Goal: Information Seeking & Learning: Learn about a topic

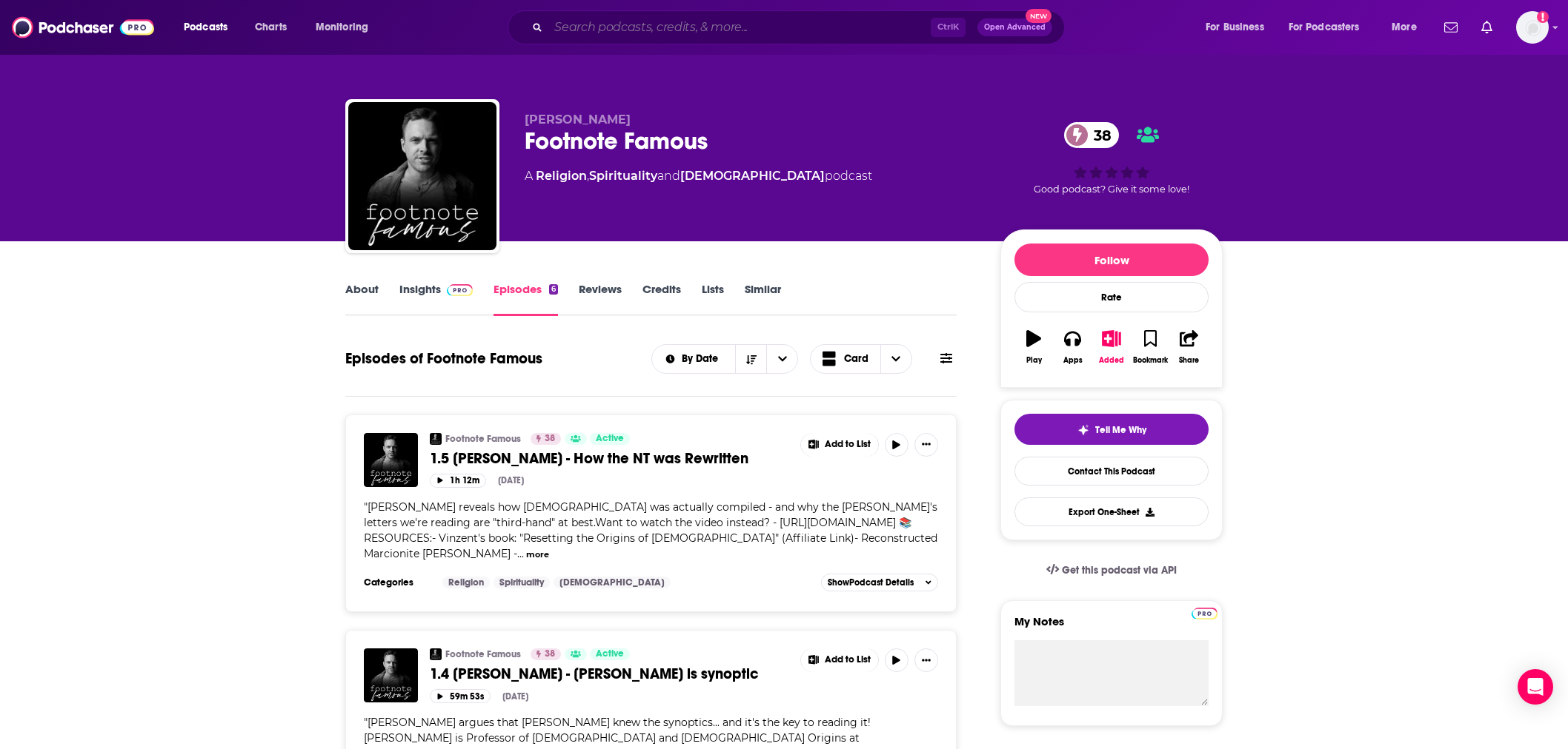
click at [695, 20] on input "Search podcasts, credits, & more..." at bounding box center [740, 28] width 383 height 24
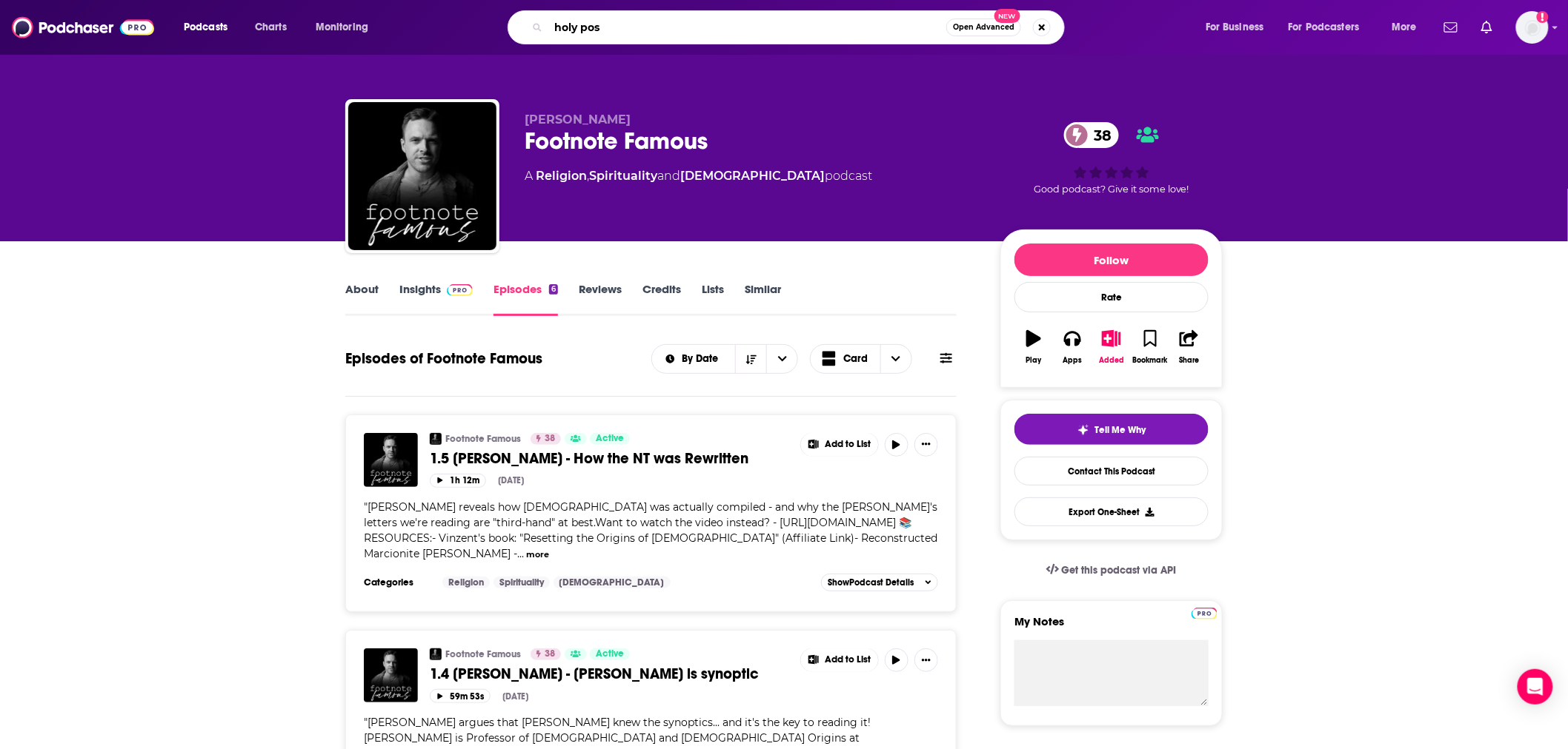
type input "holy post"
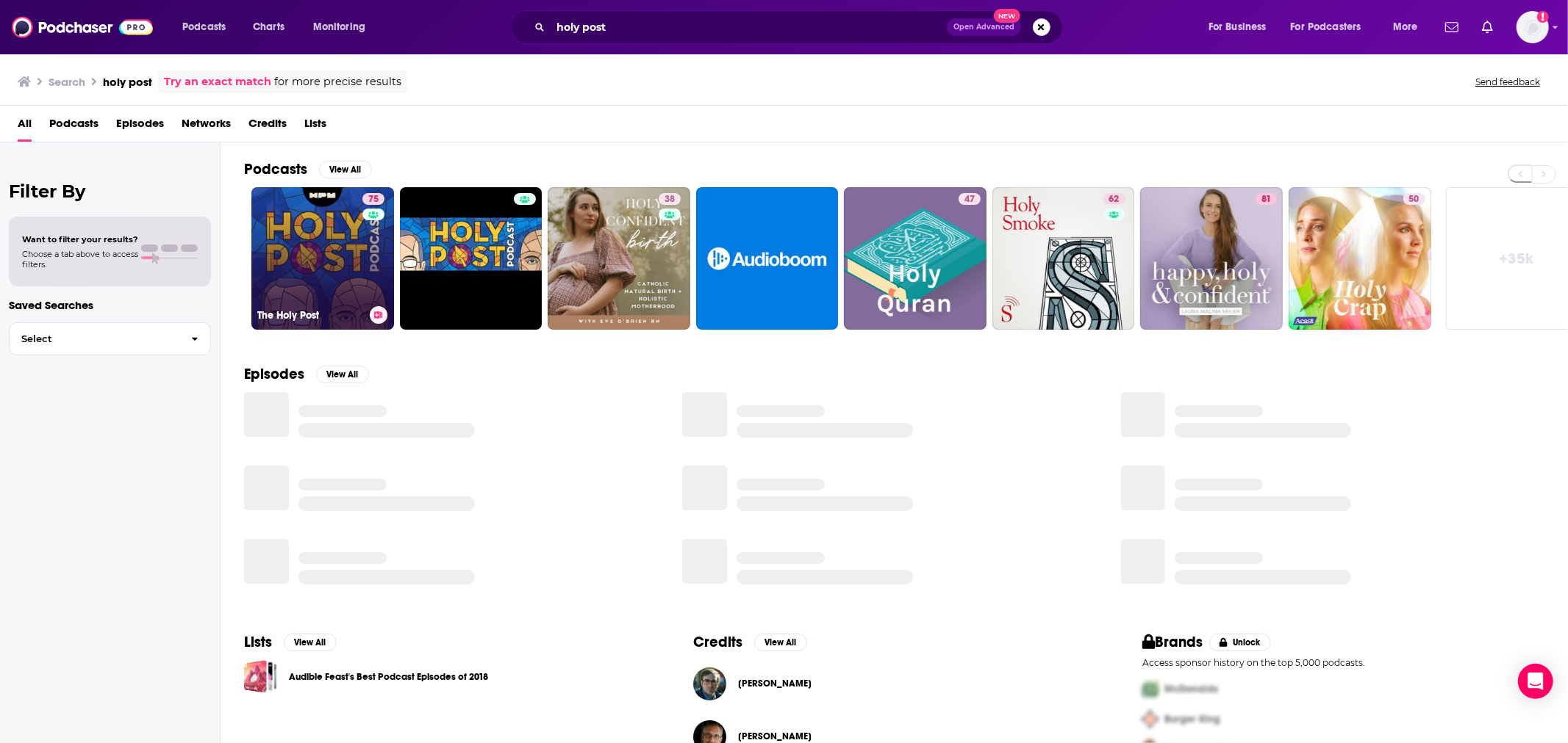
click at [306, 244] on link "75 The Holy Post" at bounding box center [322, 259] width 143 height 143
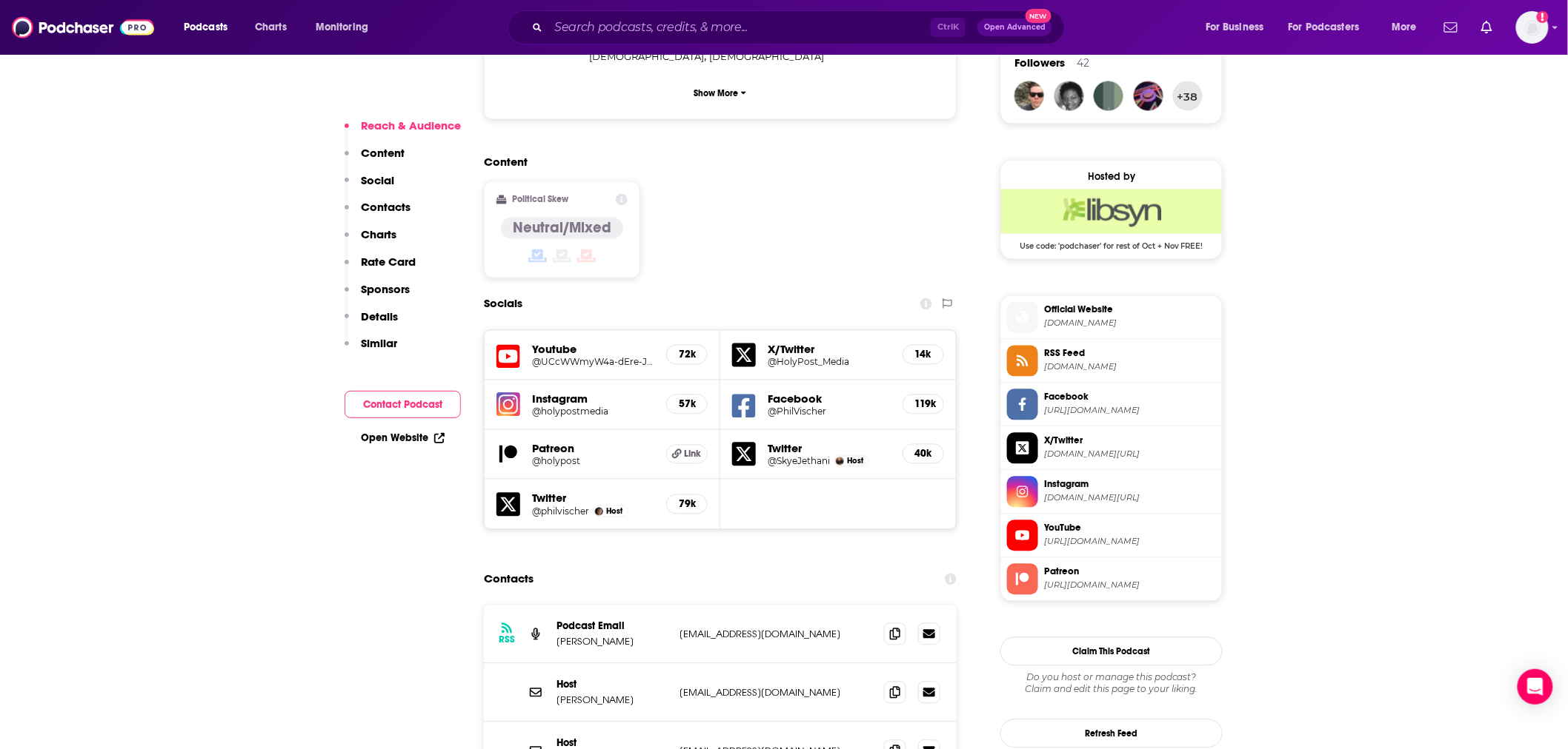
scroll to position [1316, 0]
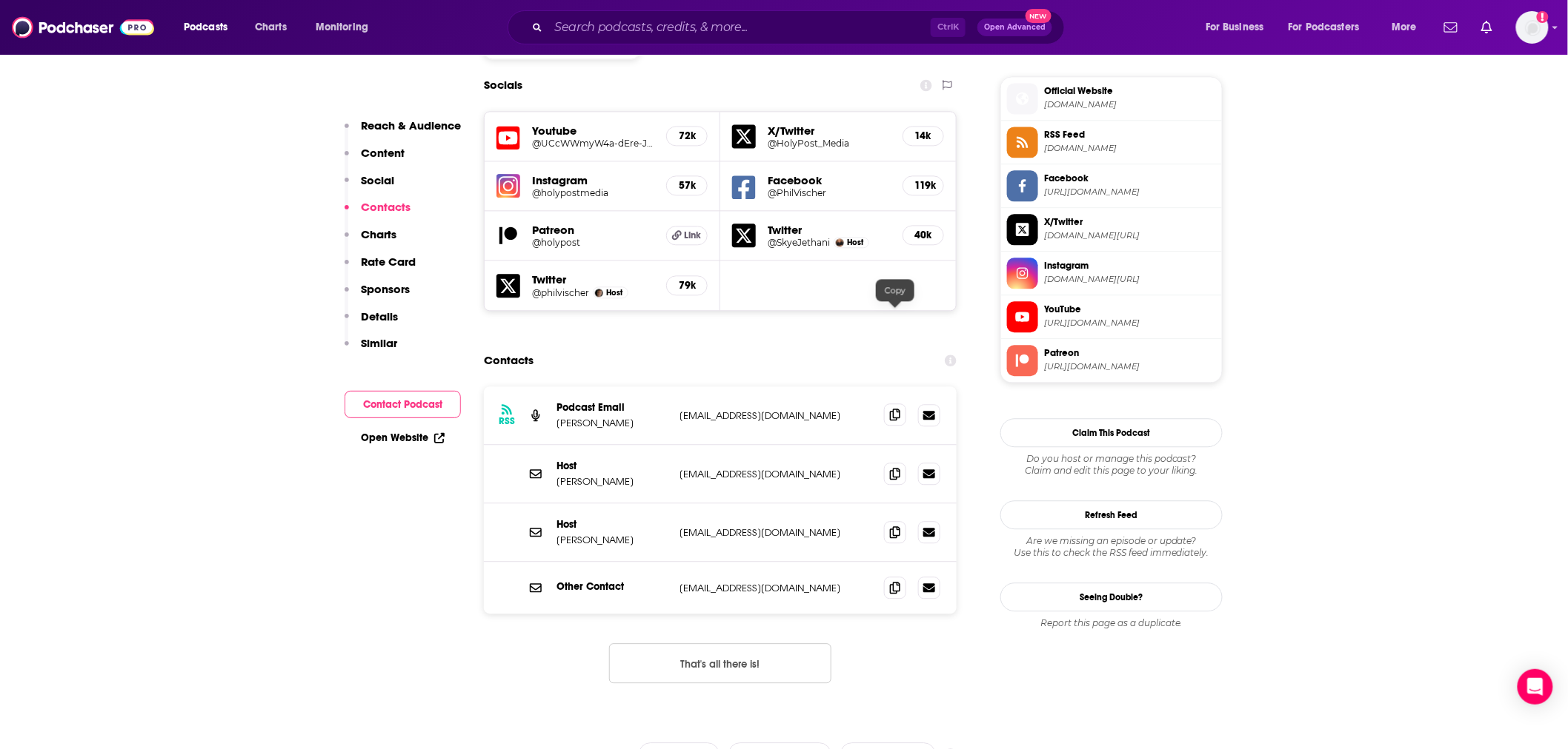
click at [895, 409] on icon at bounding box center [895, 414] width 11 height 12
click at [670, 24] on input "Search podcasts, credits, & more..." at bounding box center [740, 28] width 383 height 24
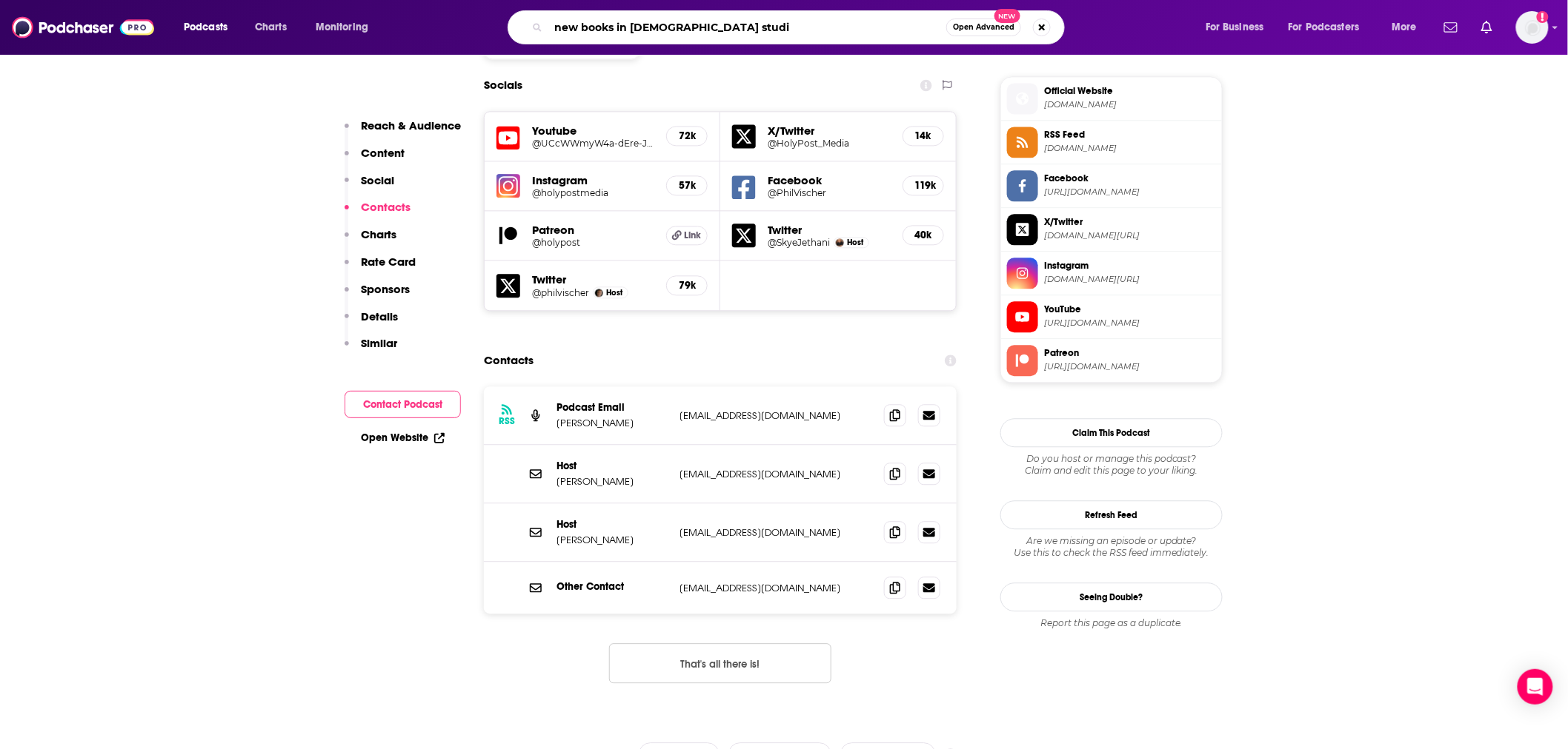
type input "new books in [DEMOGRAPHIC_DATA] studie"
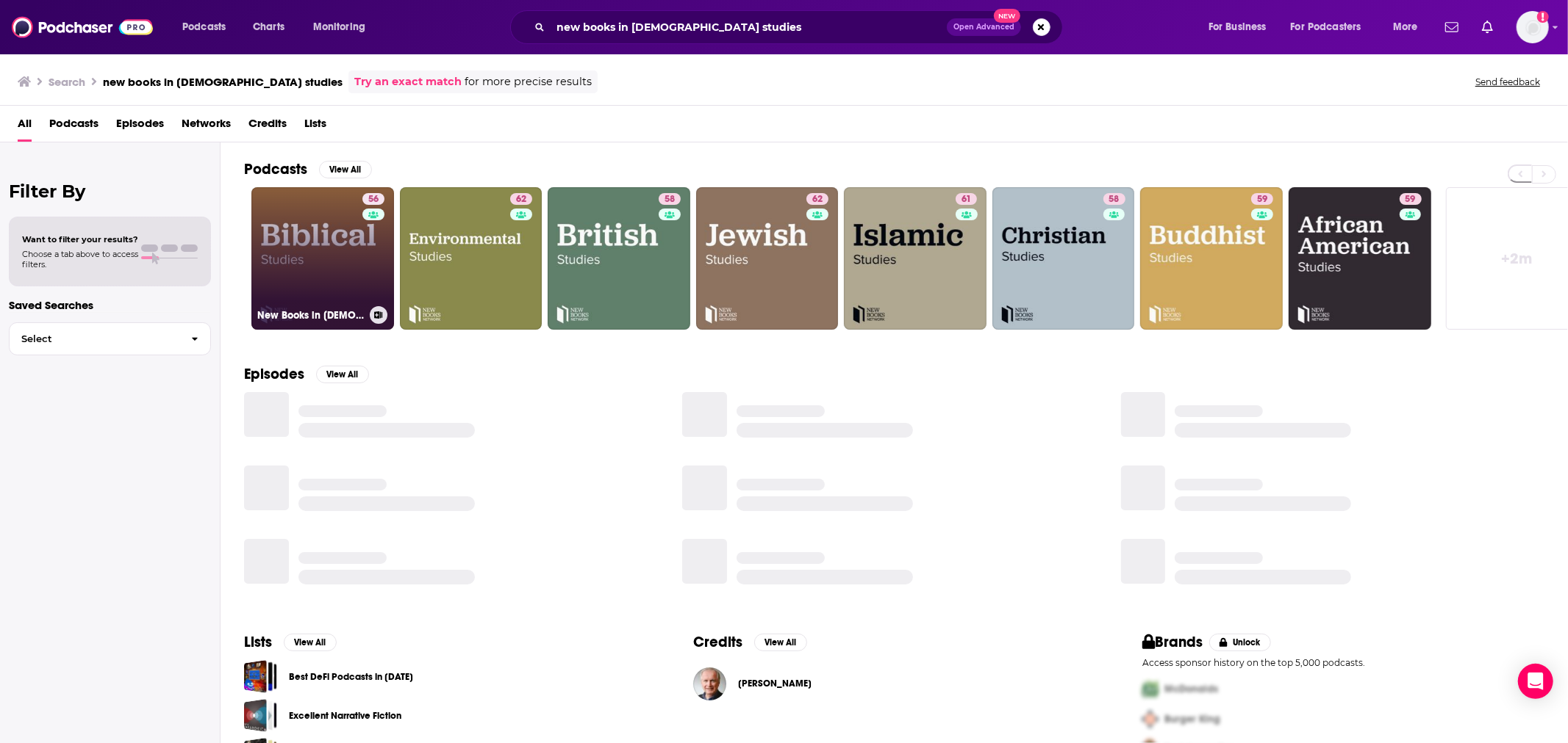
click at [339, 279] on link "56 New Books in [DEMOGRAPHIC_DATA] Studies" at bounding box center [322, 259] width 143 height 143
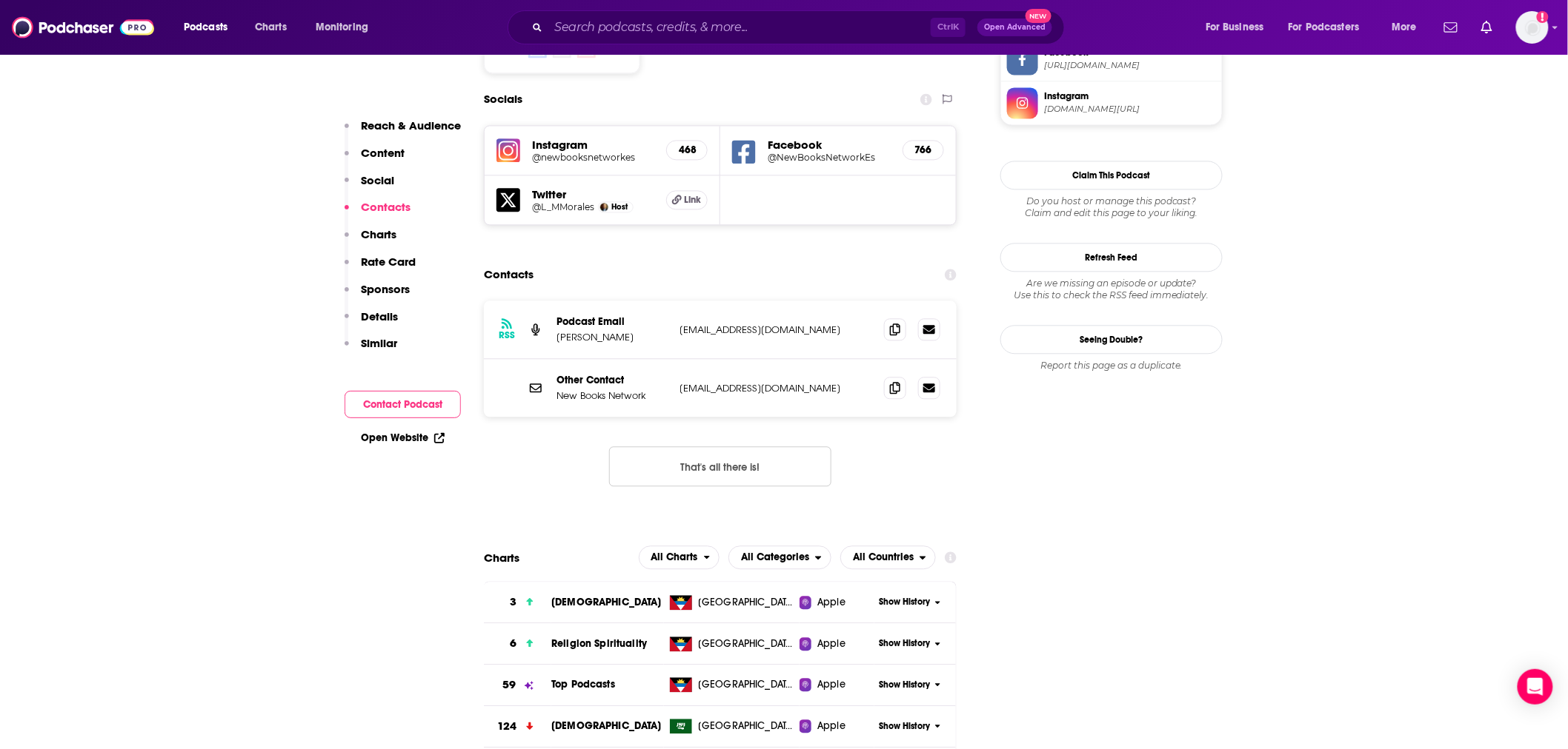
scroll to position [1316, 0]
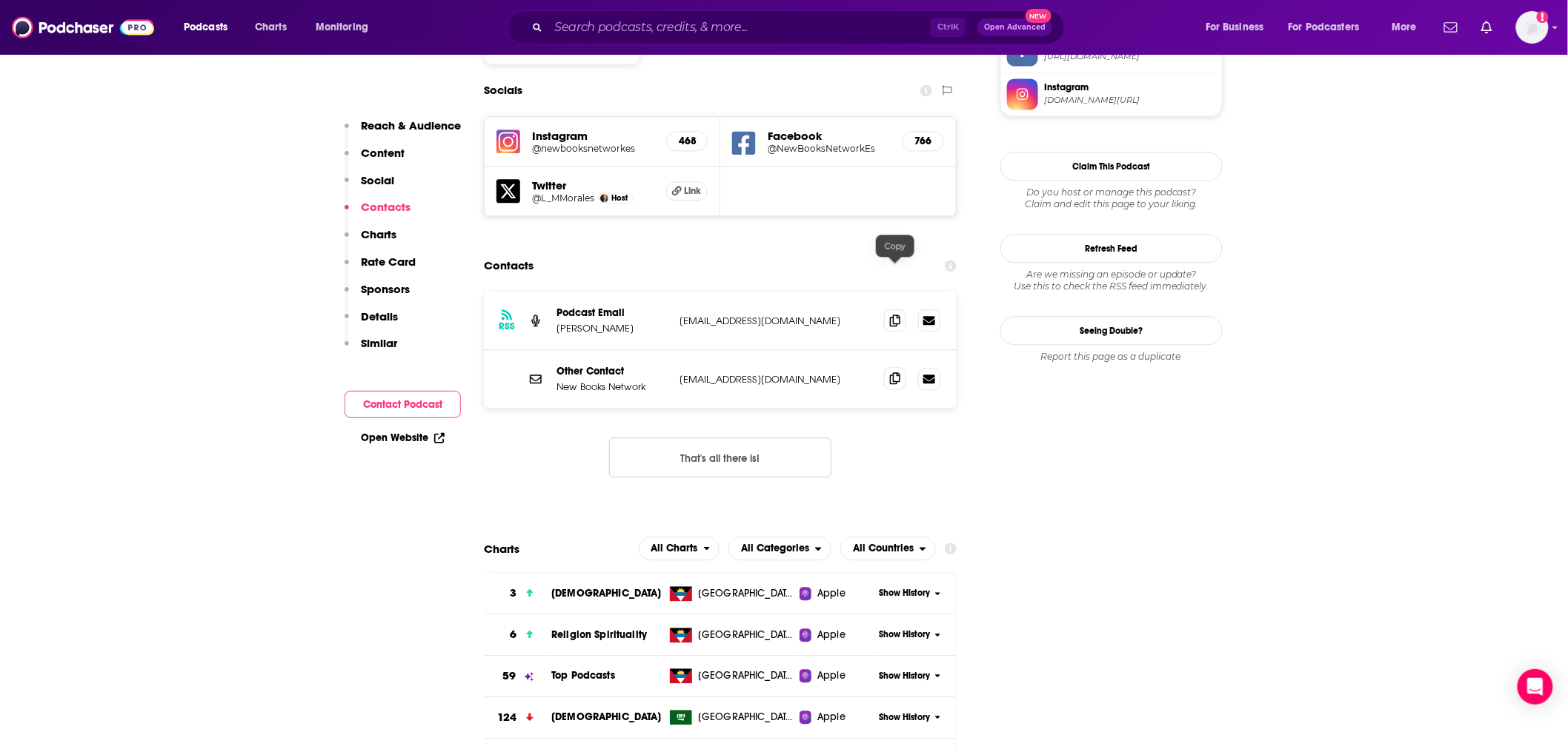
click at [898, 373] on icon at bounding box center [895, 378] width 11 height 12
click at [767, 23] on input "Search podcasts, credits, & more..." at bounding box center [740, 28] width 383 height 24
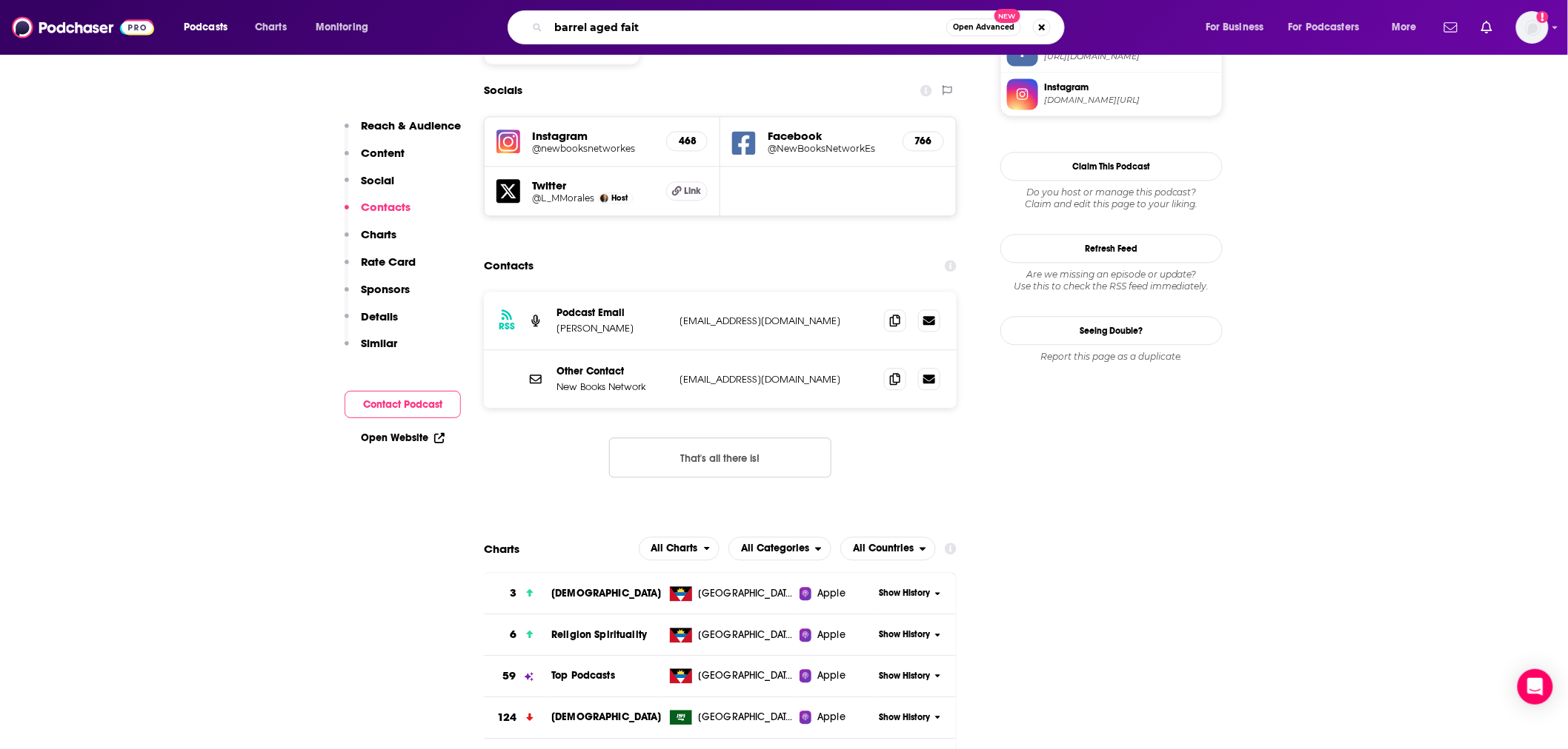
type input "barrel aged faith"
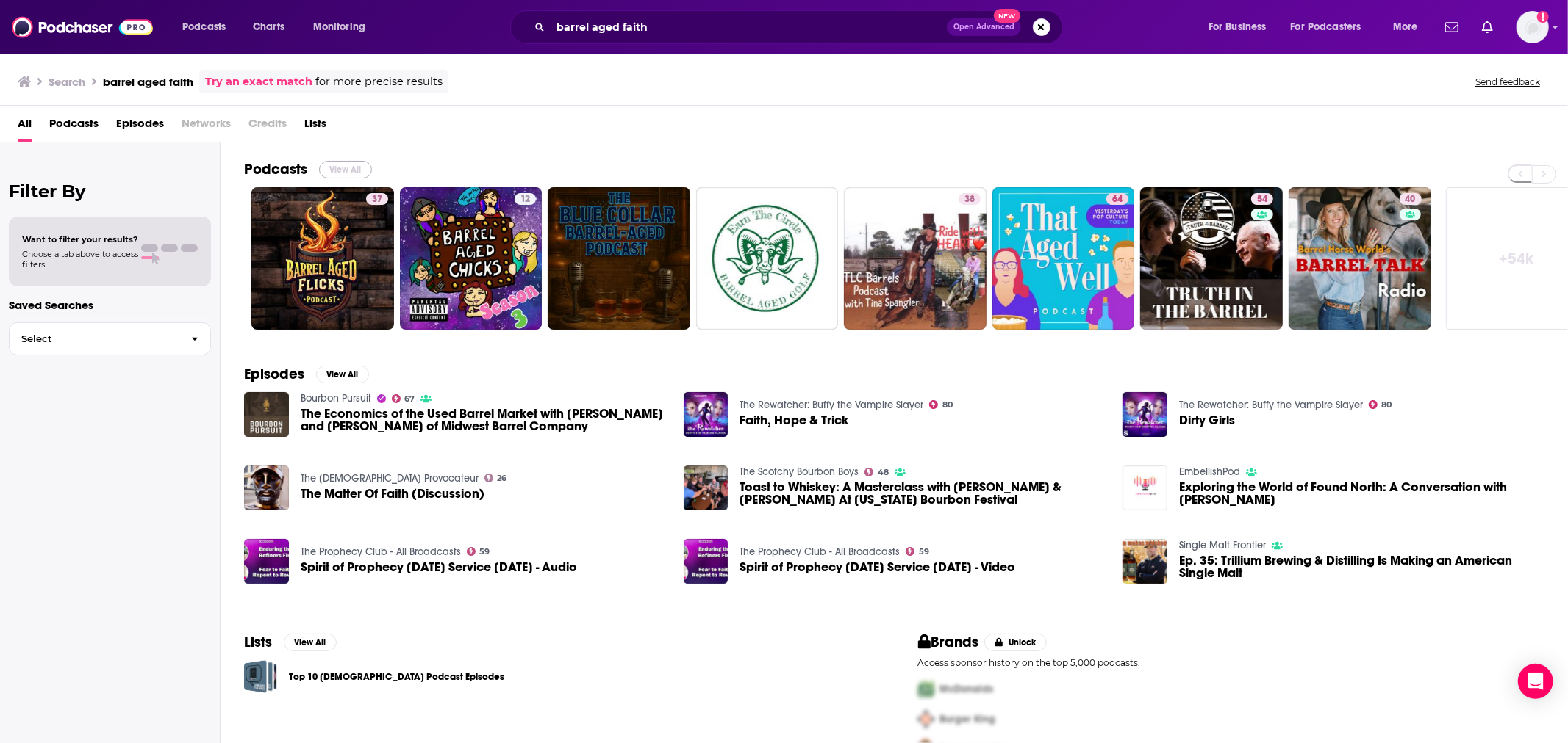
click at [334, 171] on button "View All" at bounding box center [345, 170] width 53 height 18
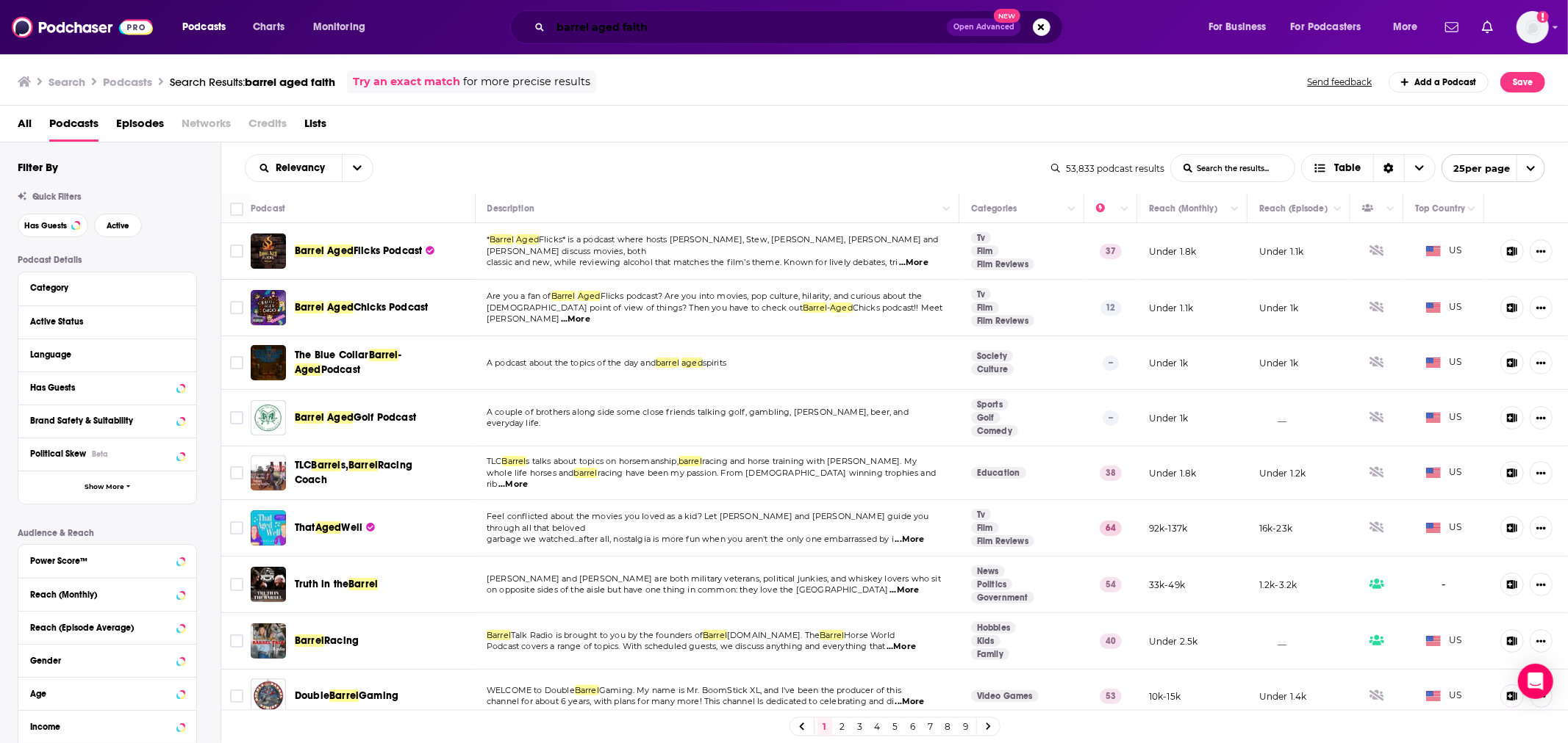
click at [632, 28] on input "barrel aged faith" at bounding box center [749, 27] width 396 height 24
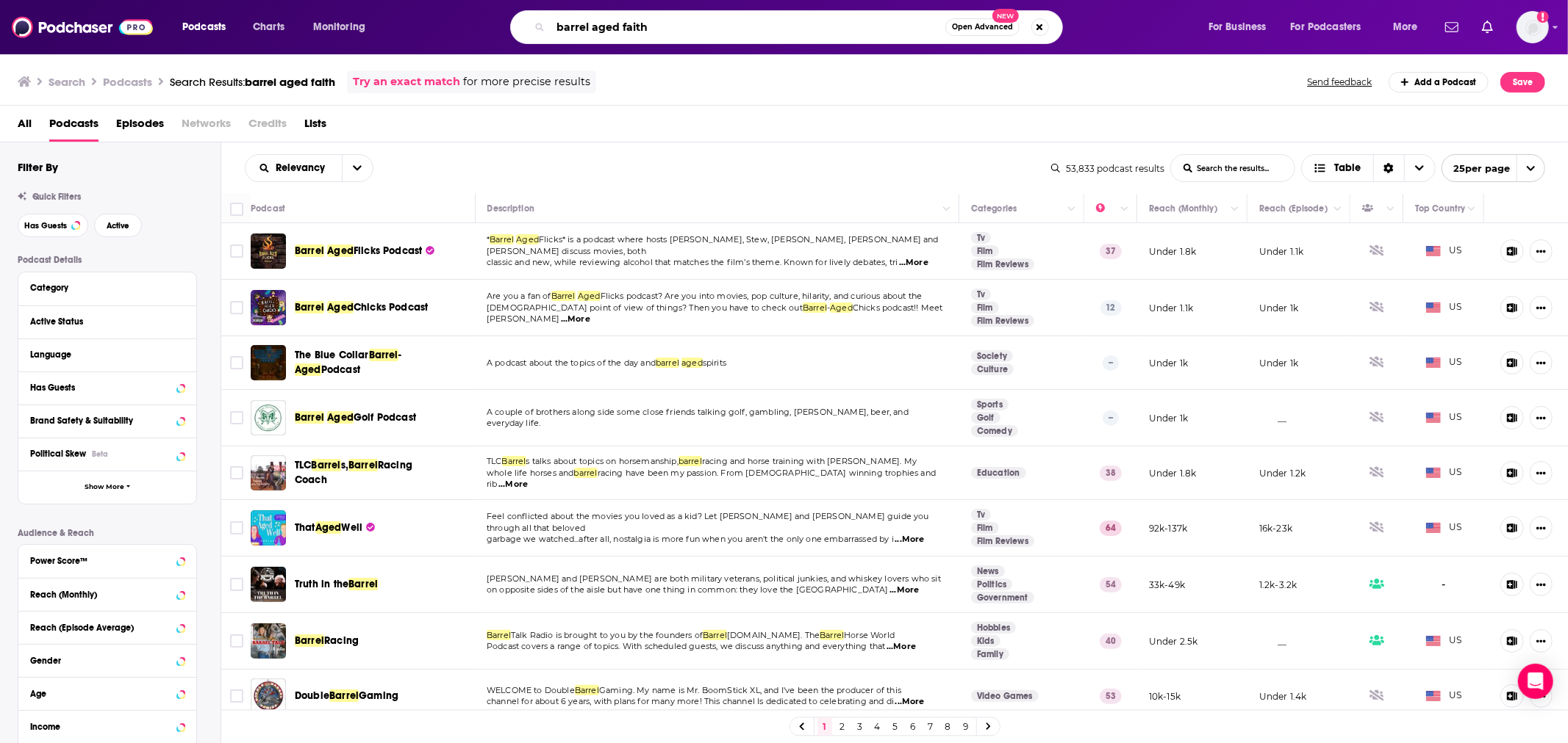
click at [632, 26] on input "barrel aged faith" at bounding box center [748, 27] width 395 height 24
type input "b"
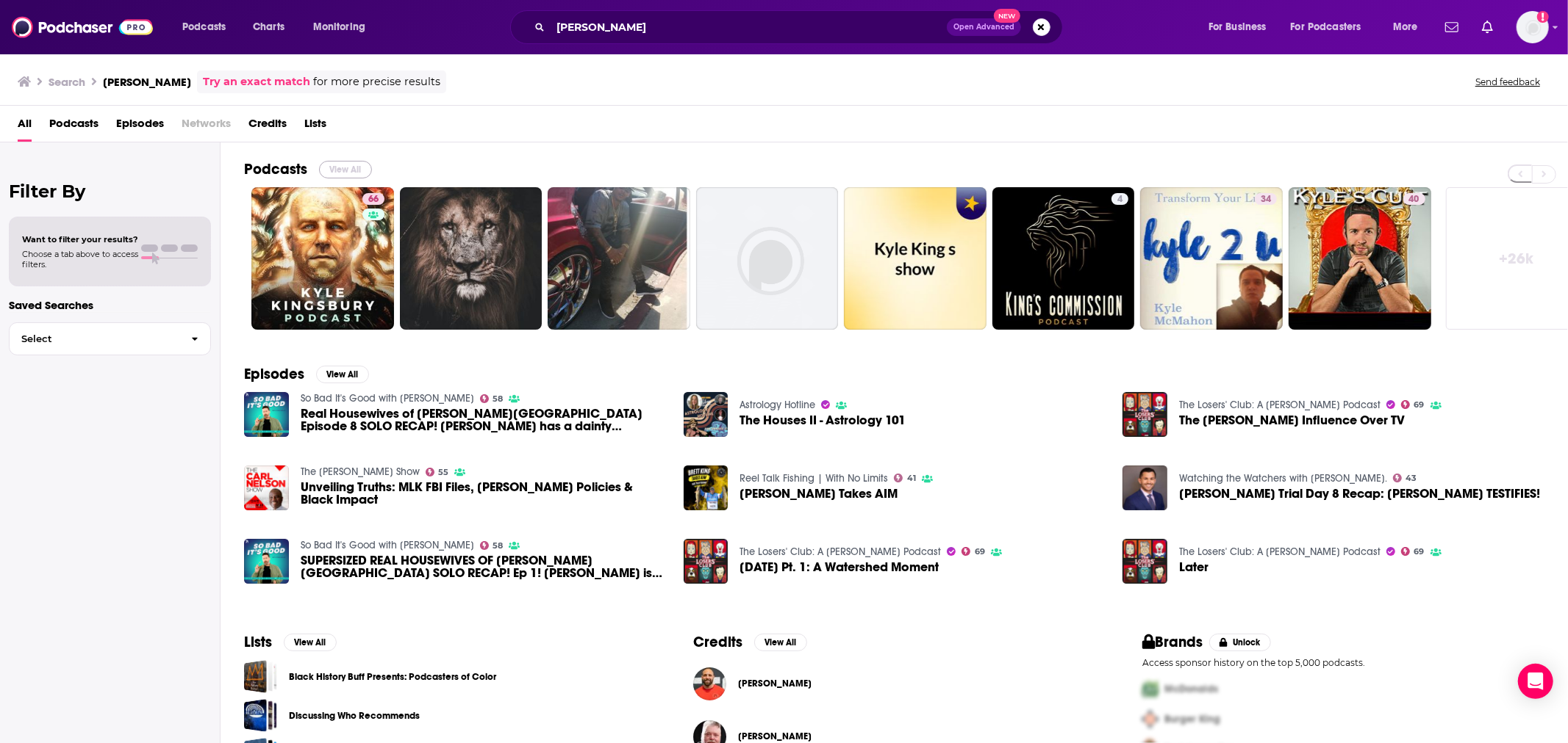
click at [345, 166] on button "View All" at bounding box center [345, 170] width 53 height 18
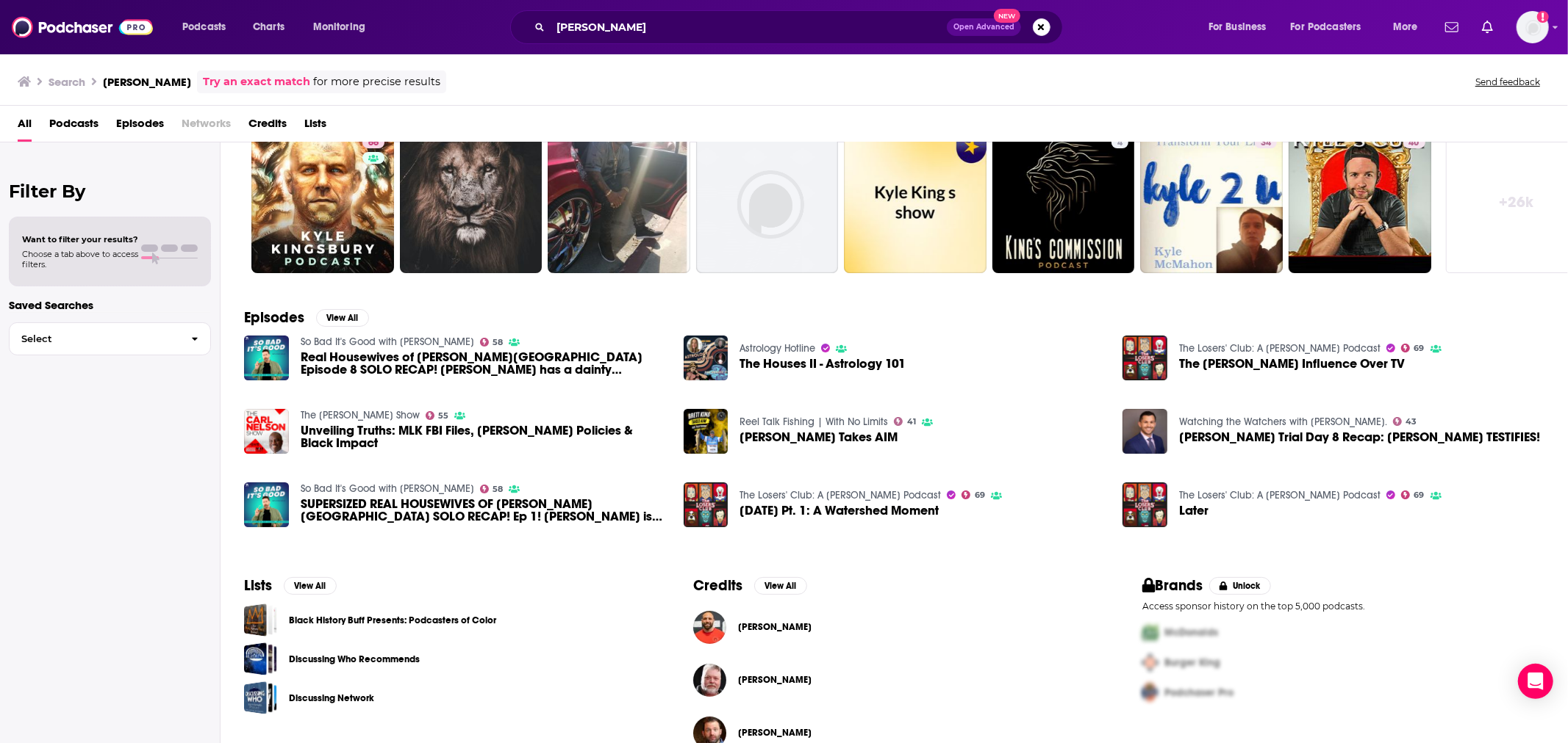
scroll to position [85, 0]
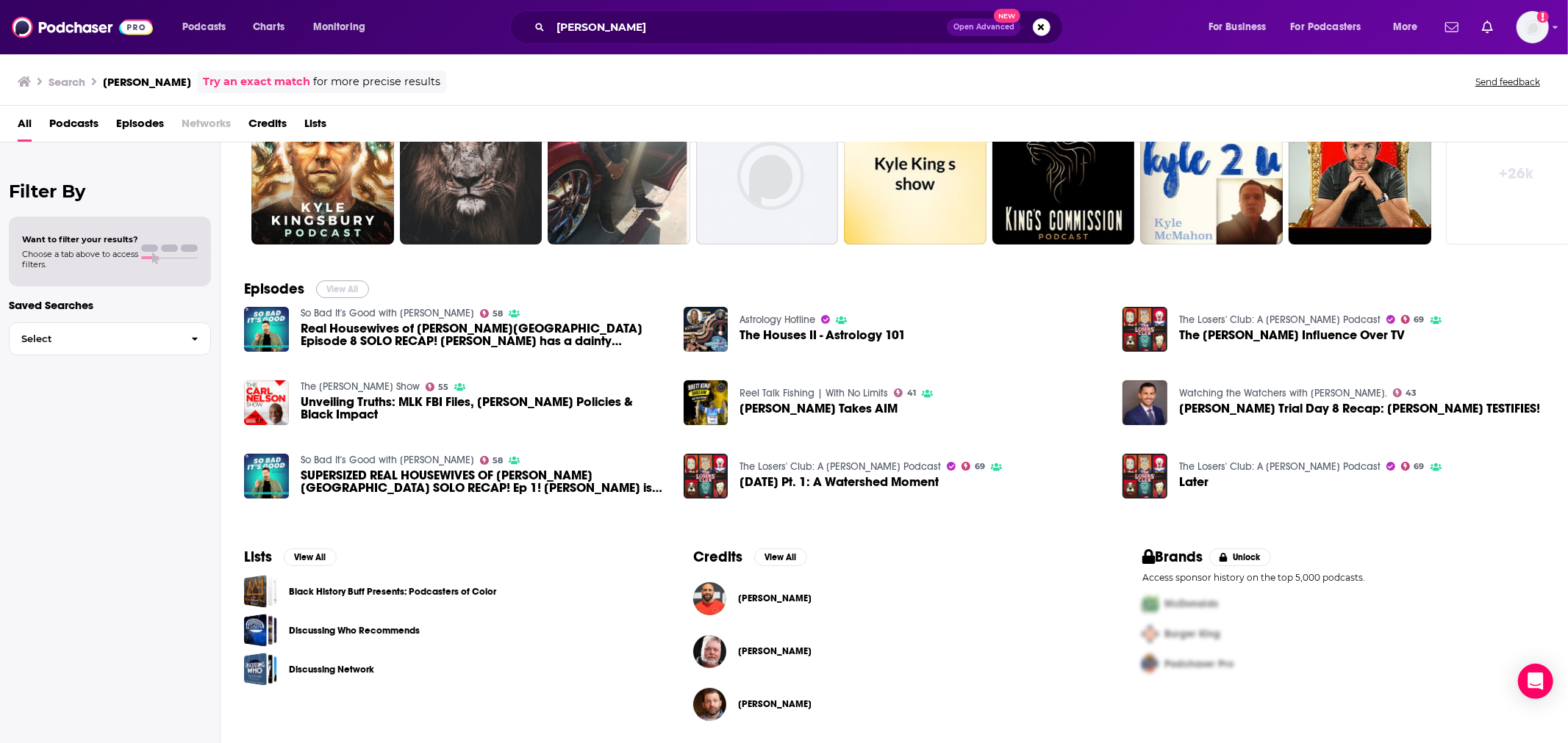
click at [340, 289] on button "View All" at bounding box center [343, 290] width 53 height 18
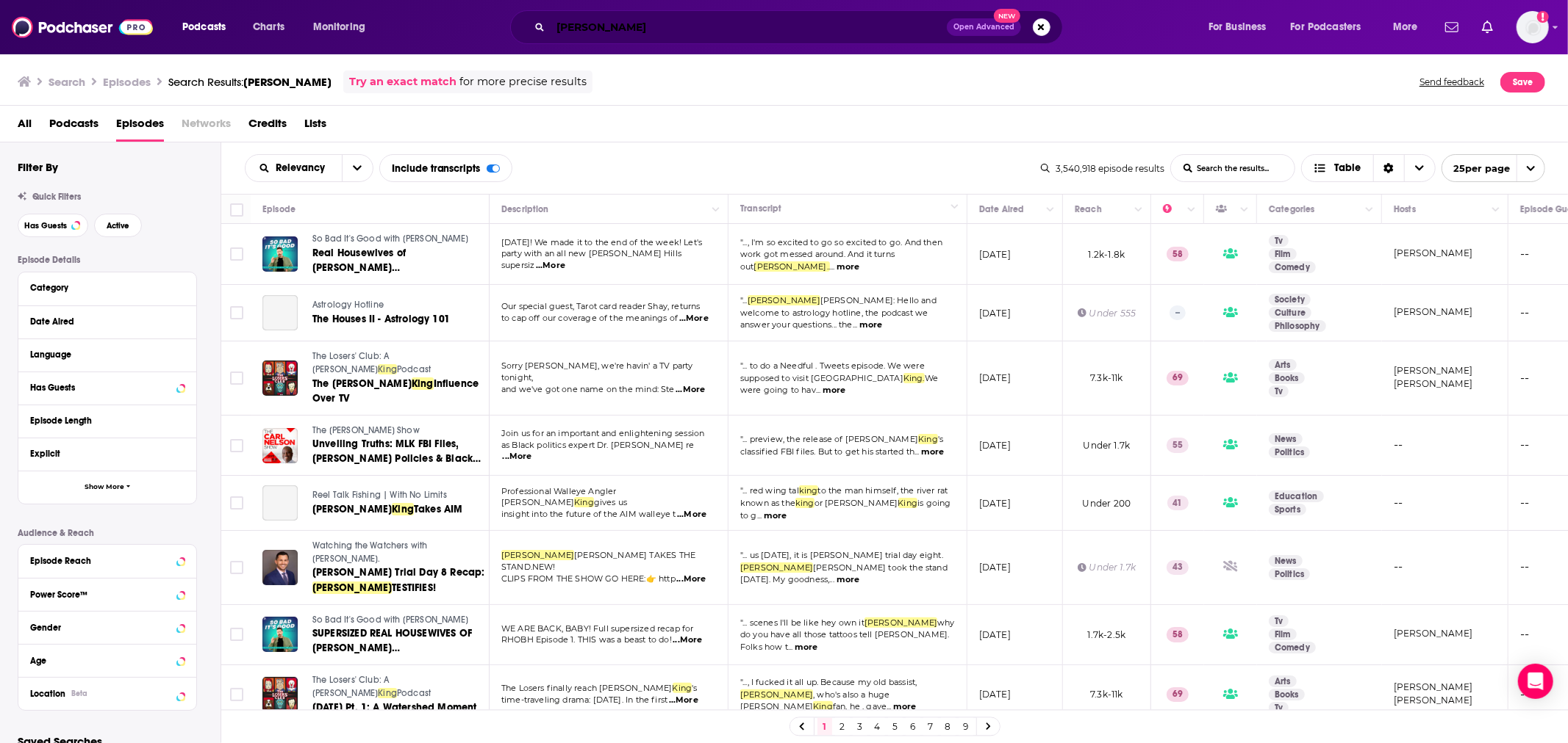
click at [701, 33] on input "[PERSON_NAME]" at bounding box center [749, 27] width 396 height 24
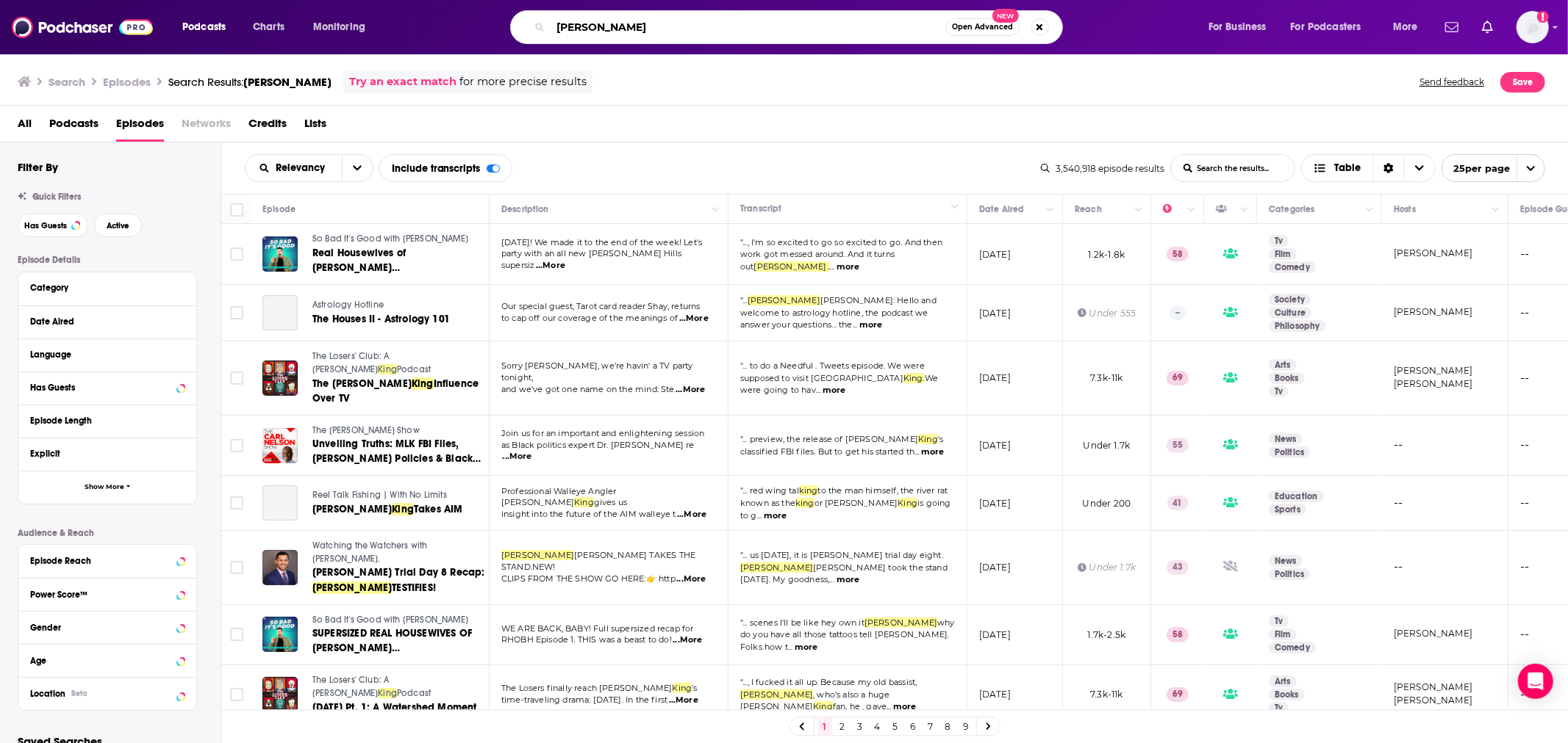
click at [701, 33] on input "[PERSON_NAME]" at bounding box center [748, 27] width 395 height 24
type input "becoming orthodox"
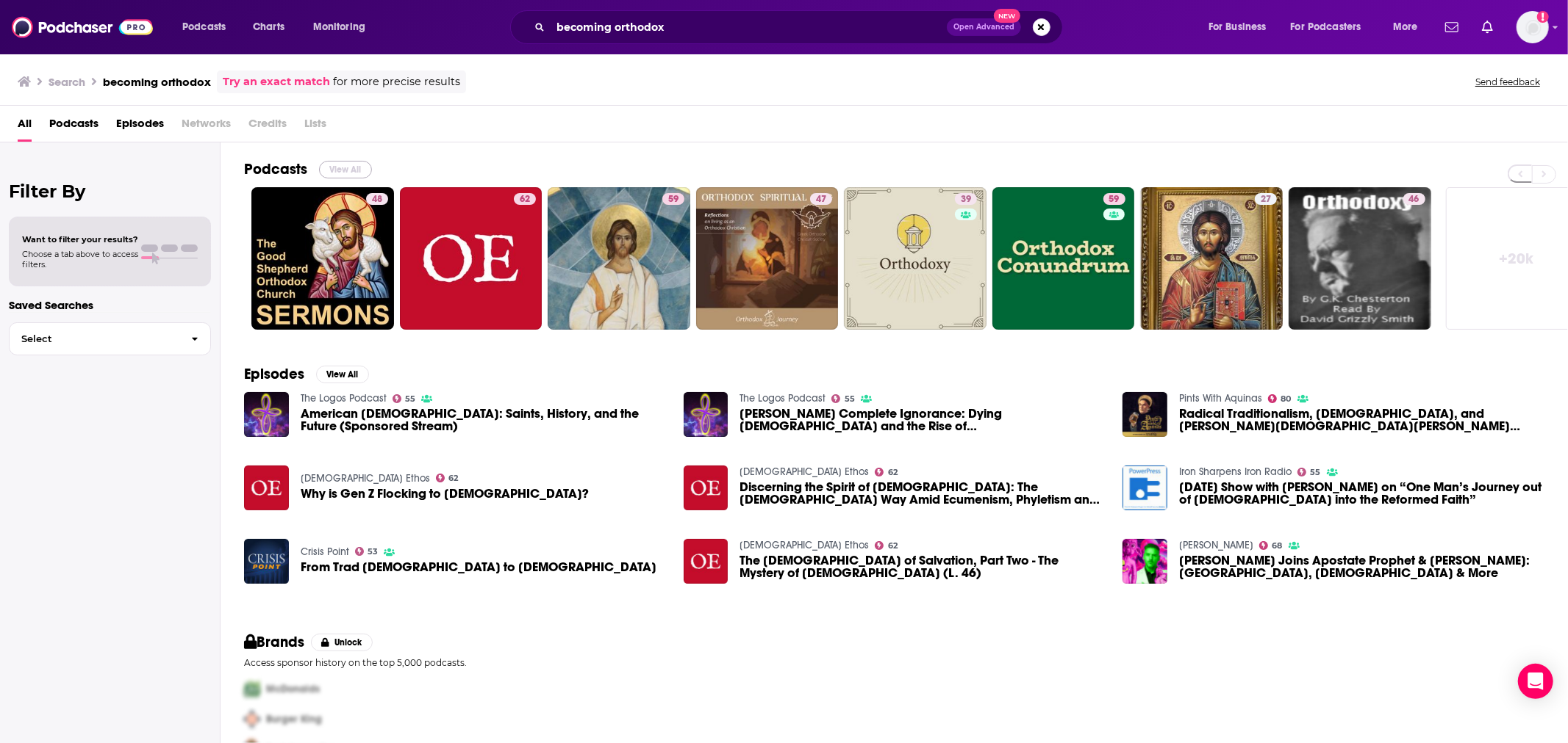
click at [341, 171] on button "View All" at bounding box center [345, 170] width 53 height 18
